Goal: Navigation & Orientation: Find specific page/section

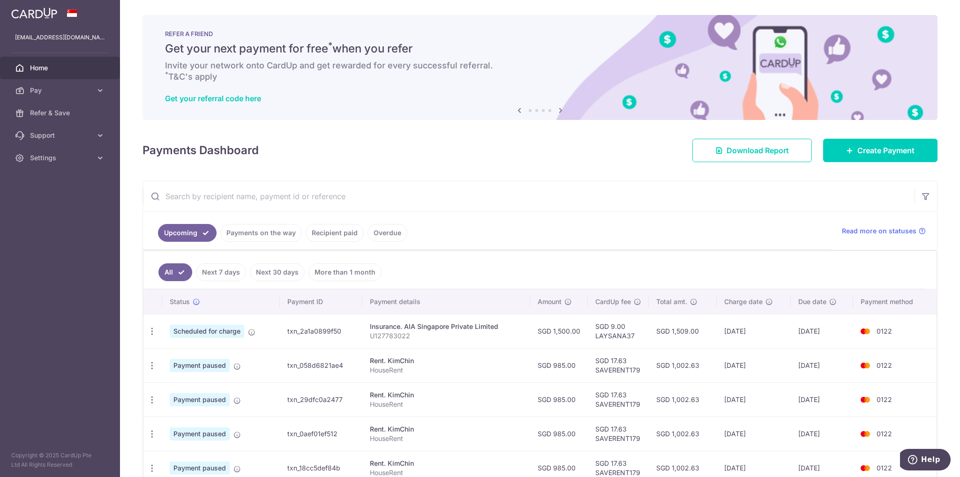
scroll to position [75, 0]
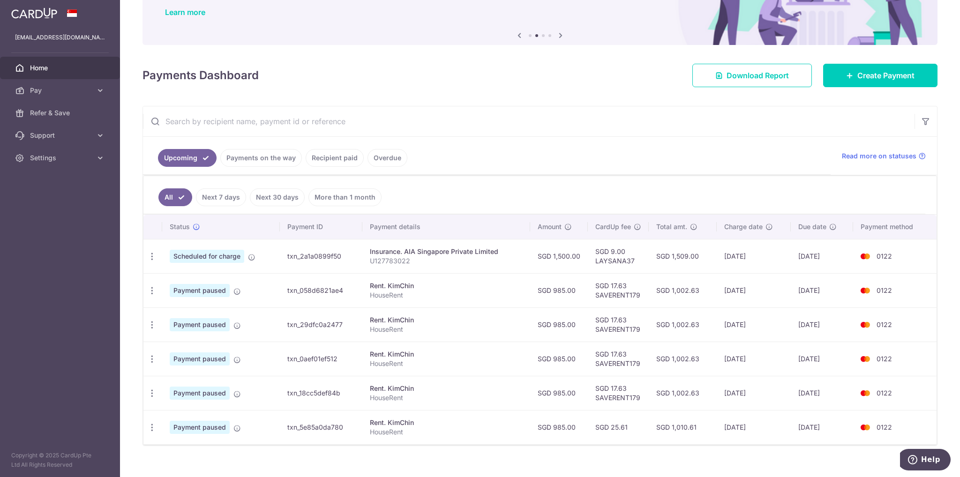
click at [62, 67] on span "Home" at bounding box center [61, 67] width 62 height 9
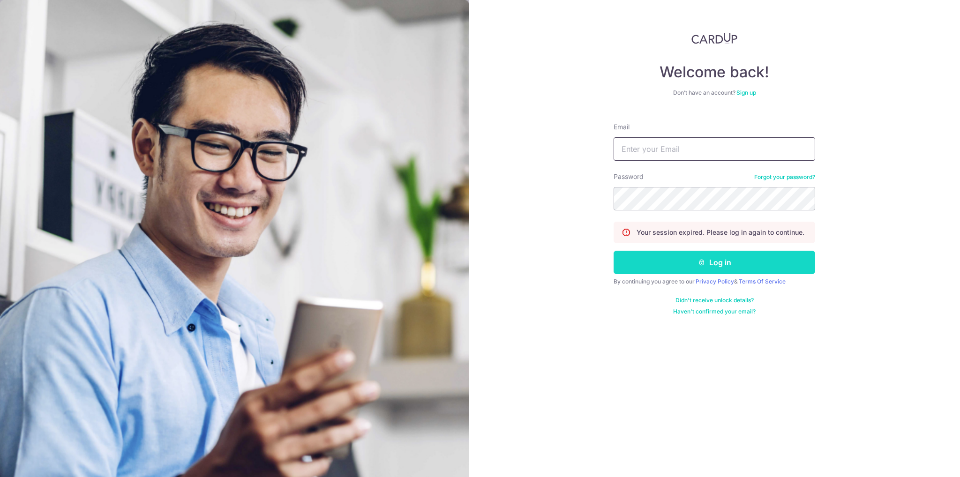
type input "[EMAIL_ADDRESS][DOMAIN_NAME]"
click at [694, 261] on button "Log in" at bounding box center [715, 262] width 202 height 23
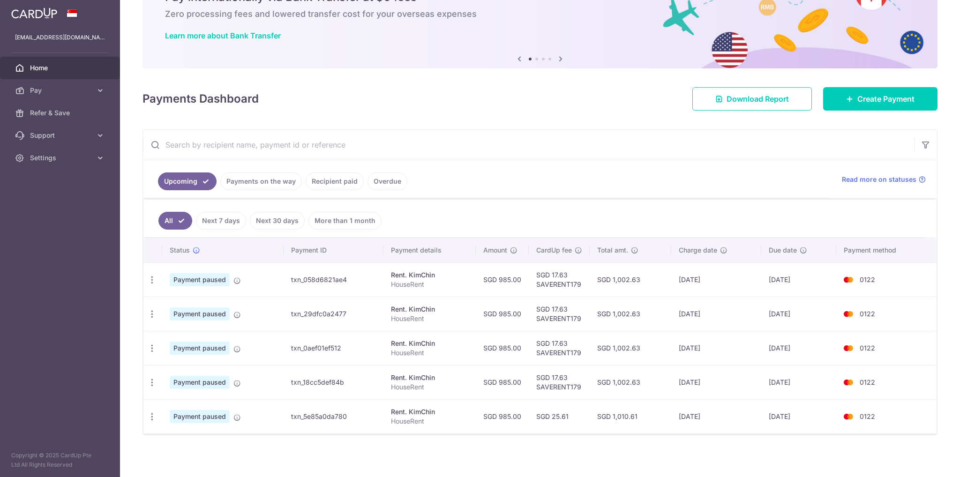
scroll to position [52, 0]
